Goal: Task Accomplishment & Management: Manage account settings

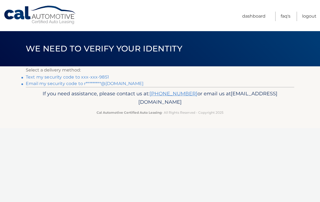
click at [83, 79] on link "Text my security code to xxx-xxx-9851" at bounding box center [67, 77] width 83 height 5
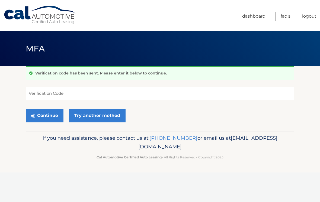
click at [49, 97] on input "Verification Code" at bounding box center [160, 94] width 268 height 14
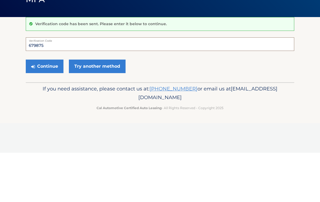
type input "679875"
click at [41, 109] on button "Continue" at bounding box center [45, 116] width 38 height 14
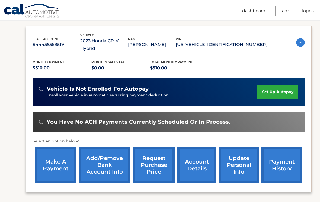
scroll to position [85, 0]
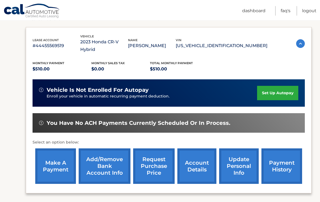
click at [53, 156] on link "make a payment" at bounding box center [55, 167] width 41 height 36
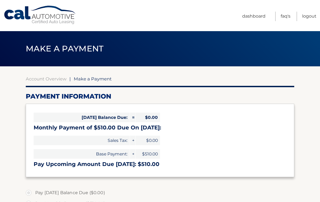
select select "ZjZkYjI5ZGMtZDMzNS00OWZiLTk4YTktNDQxNTU2NGYwNjQ3"
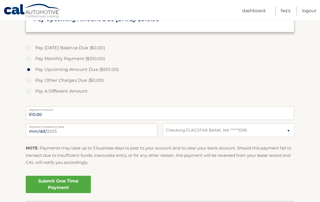
scroll to position [152, 0]
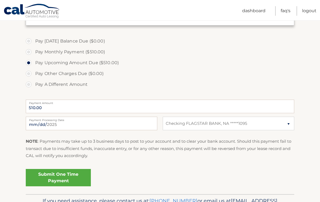
click at [47, 178] on link "Submit One Time Payment" at bounding box center [58, 177] width 65 height 17
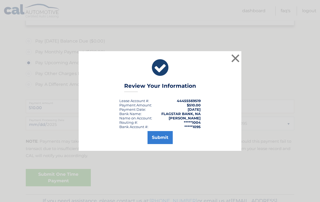
click at [155, 142] on button "Submit" at bounding box center [159, 137] width 25 height 13
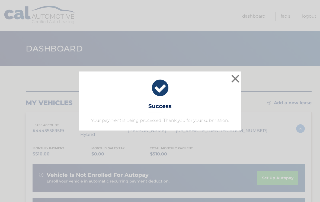
click at [235, 80] on button "×" at bounding box center [235, 78] width 11 height 11
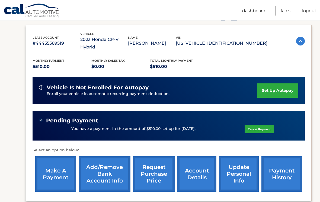
scroll to position [88, 0]
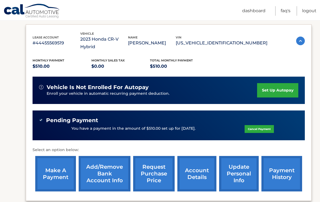
click at [262, 61] on div "Monthly Payment $510.00 Monthly sales Tax $0.00 Total Monthly Payment $510.00" at bounding box center [150, 64] width 235 height 12
click at [304, 10] on link "Logout" at bounding box center [309, 10] width 14 height 9
